Goal: Task Accomplishment & Management: Use online tool/utility

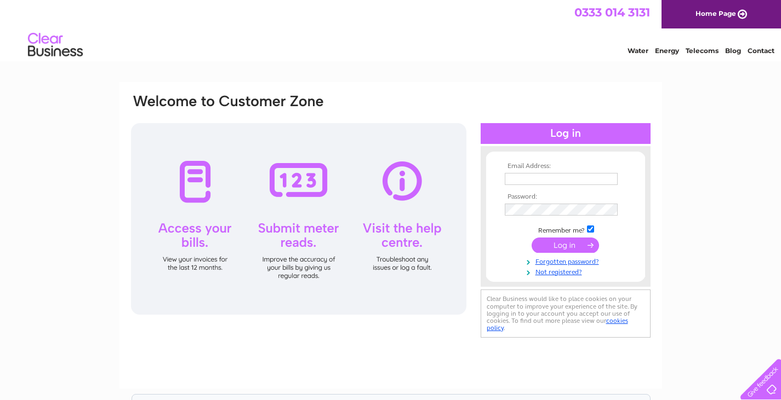
click at [534, 182] on input "text" at bounding box center [560, 179] width 113 height 12
type input "paul69uk@sky.com"
click at [551, 247] on input "submit" at bounding box center [564, 245] width 67 height 15
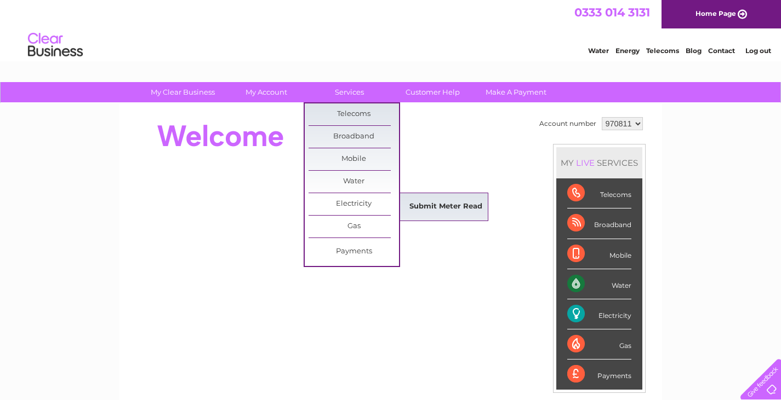
click at [408, 202] on link "Submit Meter Read" at bounding box center [445, 207] width 90 height 22
click at [418, 203] on link "Submit Meter Read" at bounding box center [445, 207] width 90 height 22
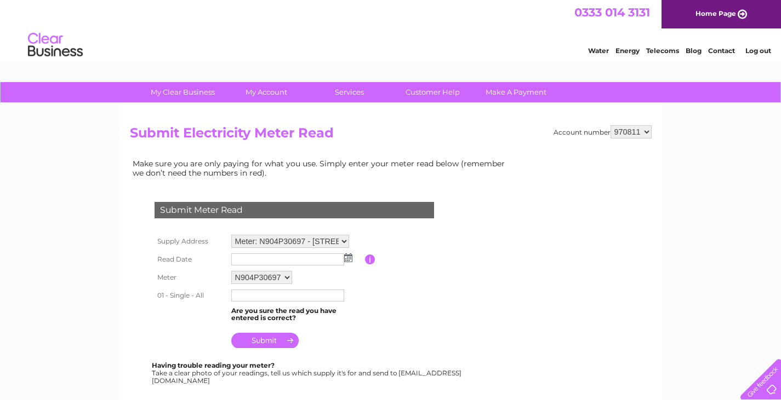
click at [370, 260] on input "button" at bounding box center [370, 260] width 10 height 10
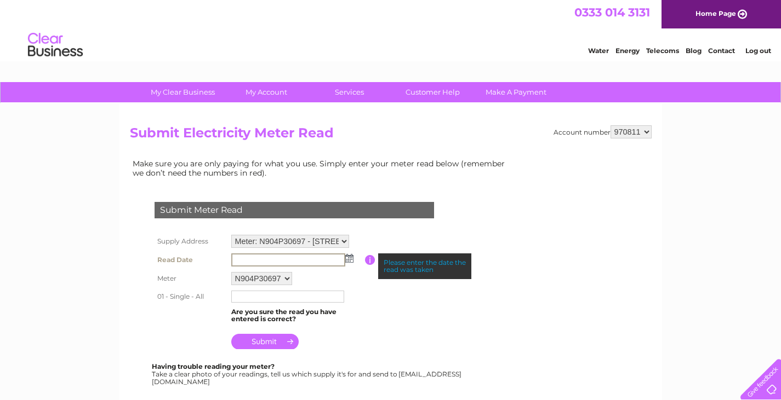
click at [308, 259] on input "text" at bounding box center [288, 260] width 114 height 13
click at [351, 260] on img at bounding box center [349, 258] width 8 height 9
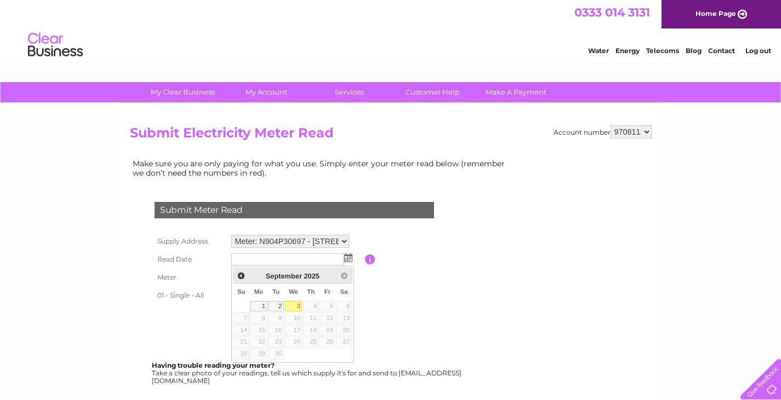
click at [296, 303] on link "3" at bounding box center [294, 306] width 18 height 11
type input "2025/09/03"
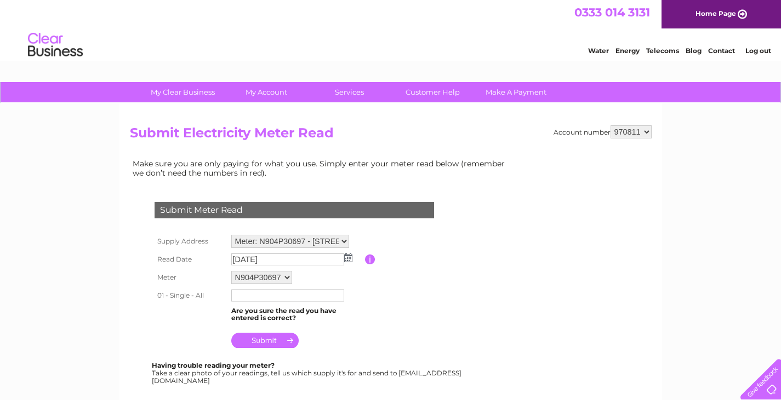
click at [269, 297] on input "text" at bounding box center [287, 296] width 113 height 12
type input "347502"
click at [276, 339] on input "submit" at bounding box center [264, 341] width 67 height 15
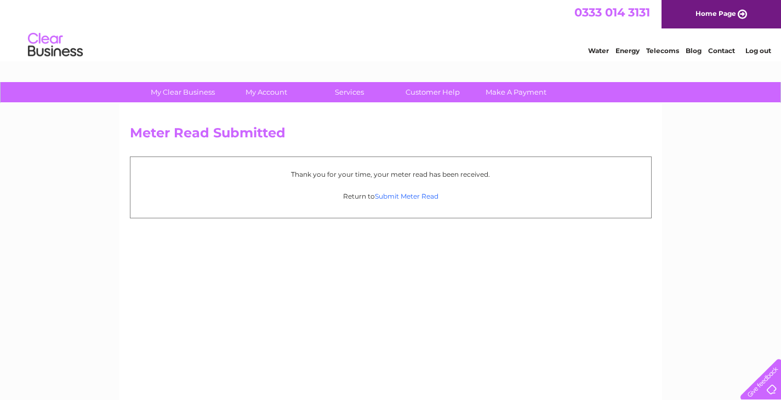
click at [390, 193] on link "Submit Meter Read" at bounding box center [407, 196] width 64 height 8
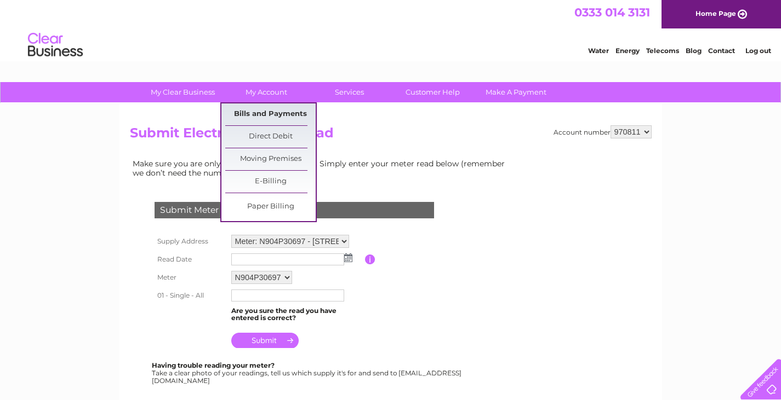
click at [271, 112] on link "Bills and Payments" at bounding box center [270, 115] width 90 height 22
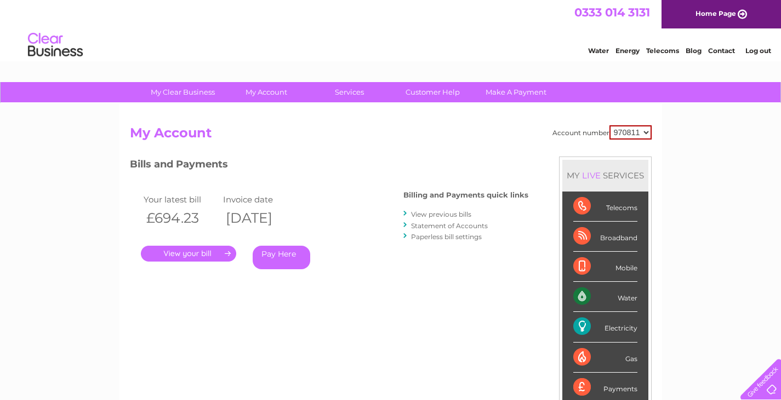
click at [198, 252] on link "." at bounding box center [188, 254] width 95 height 16
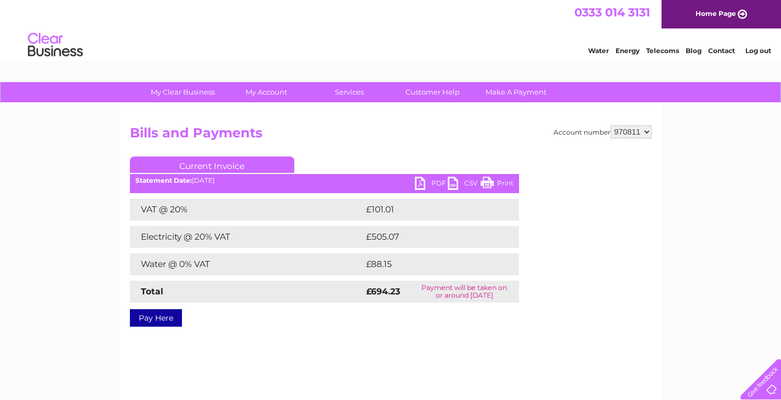
click at [419, 185] on link "PDF" at bounding box center [431, 185] width 33 height 16
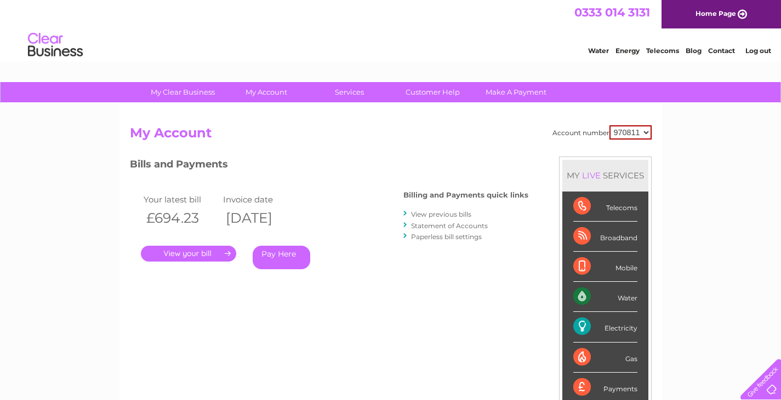
click at [427, 213] on link "View previous bills" at bounding box center [441, 214] width 60 height 8
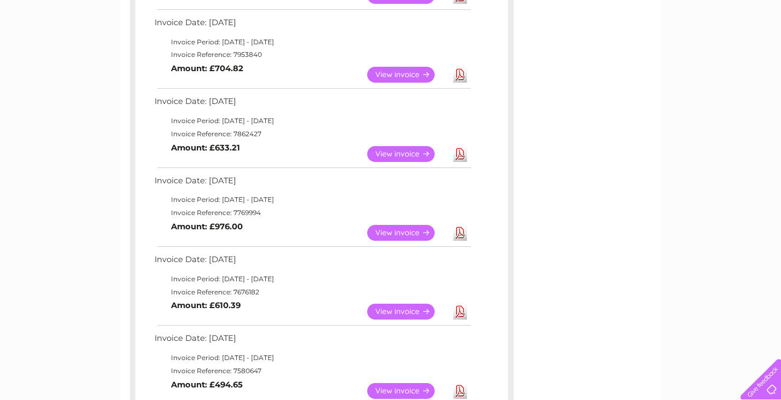
scroll to position [274, 0]
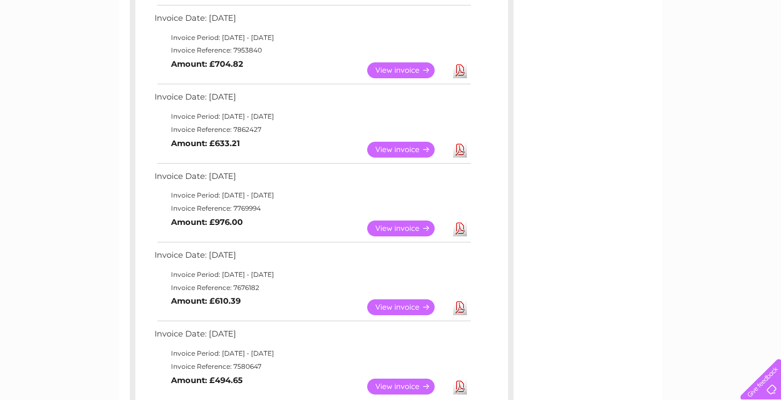
click at [413, 227] on link "View" at bounding box center [407, 229] width 81 height 16
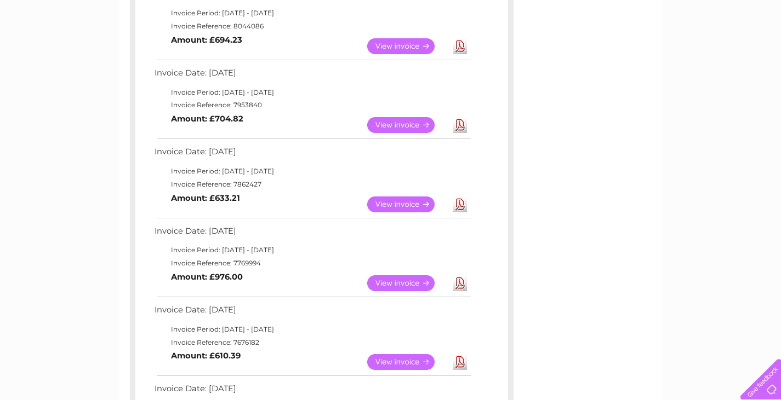
click at [406, 205] on link "View" at bounding box center [407, 205] width 81 height 16
click at [383, 360] on link "View" at bounding box center [407, 362] width 81 height 16
